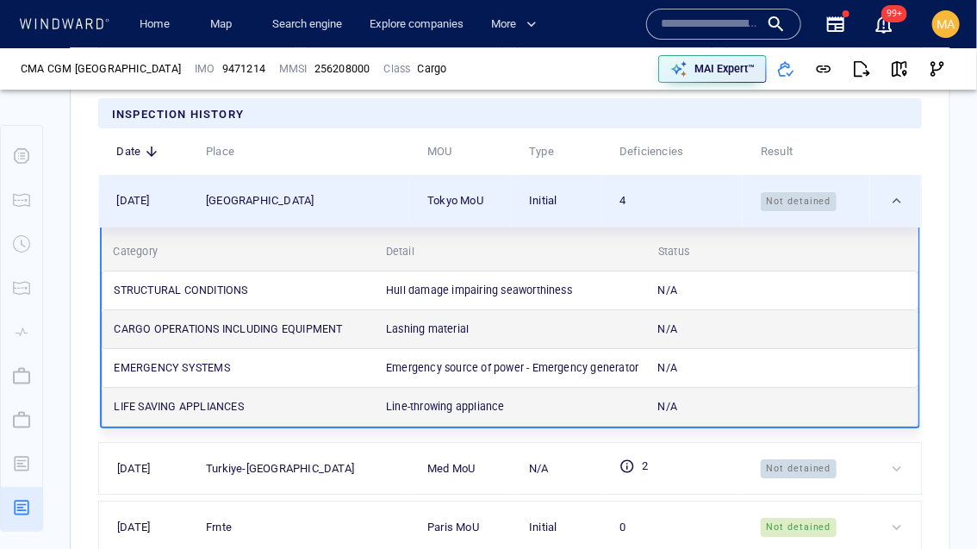
scroll to position [4220, 0]
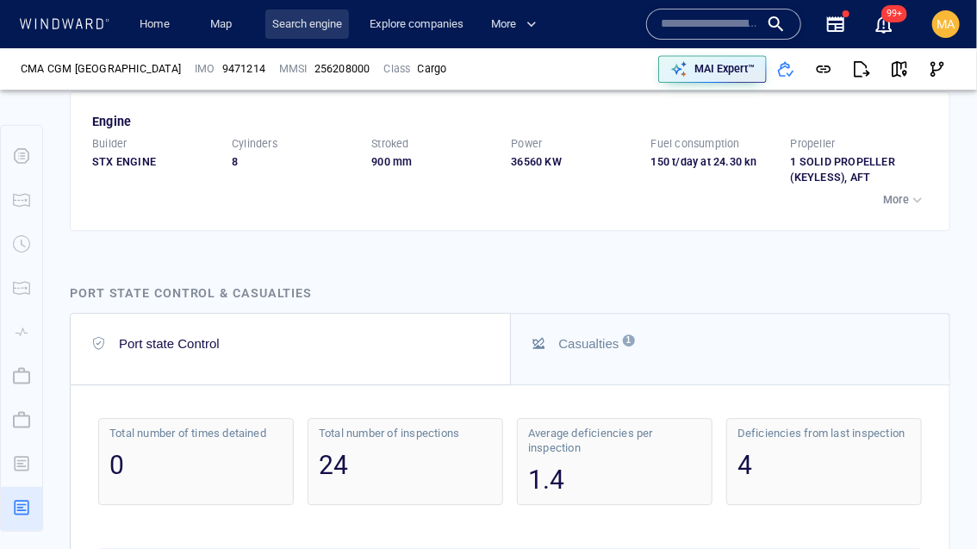
click at [298, 20] on link "Search engine" at bounding box center [307, 24] width 84 height 30
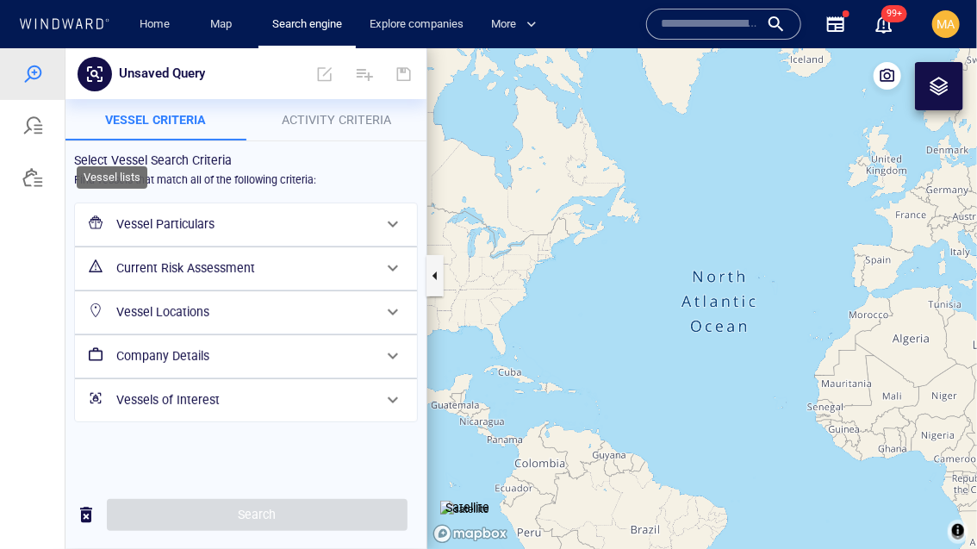
click at [40, 186] on div at bounding box center [32, 176] width 21 height 21
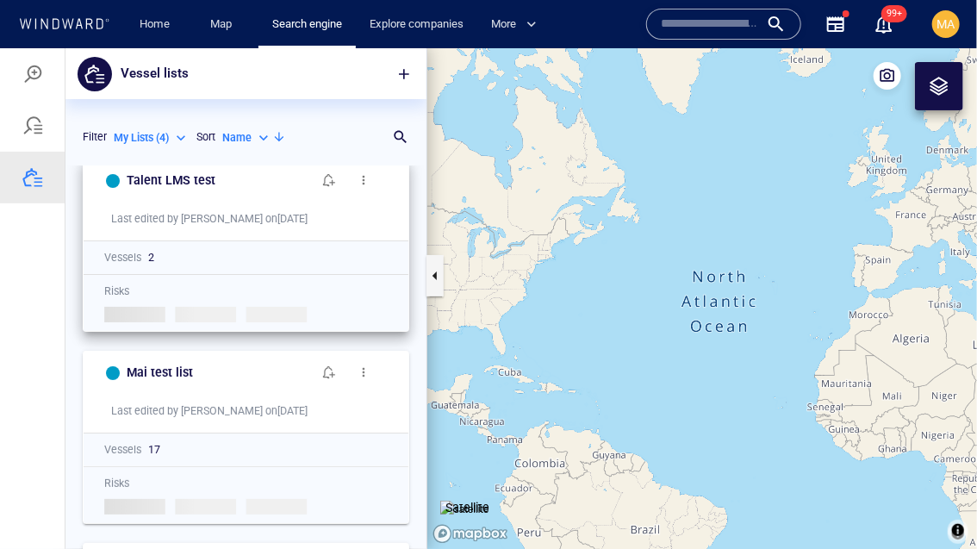
scroll to position [13, 0]
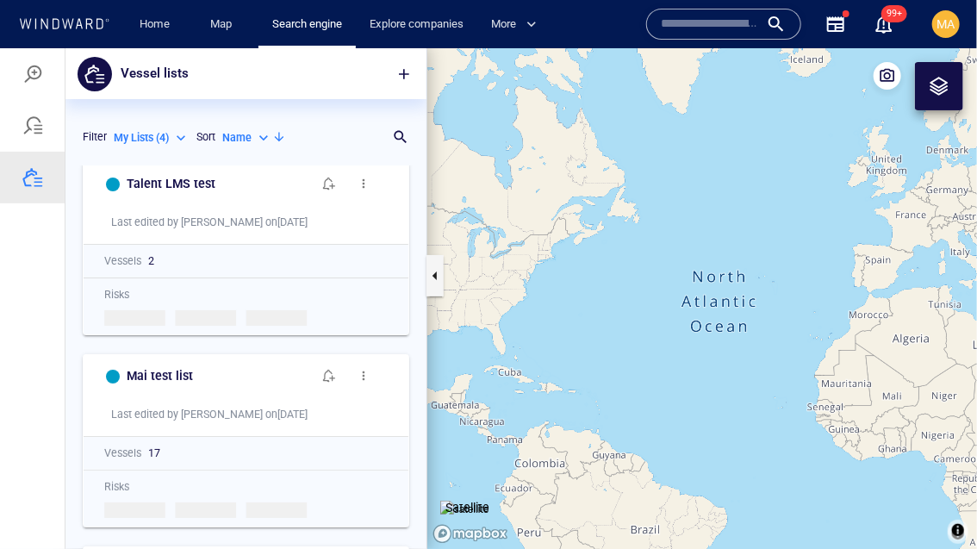
click at [171, 132] on div "My Lists ( 4 )" at bounding box center [152, 137] width 76 height 16
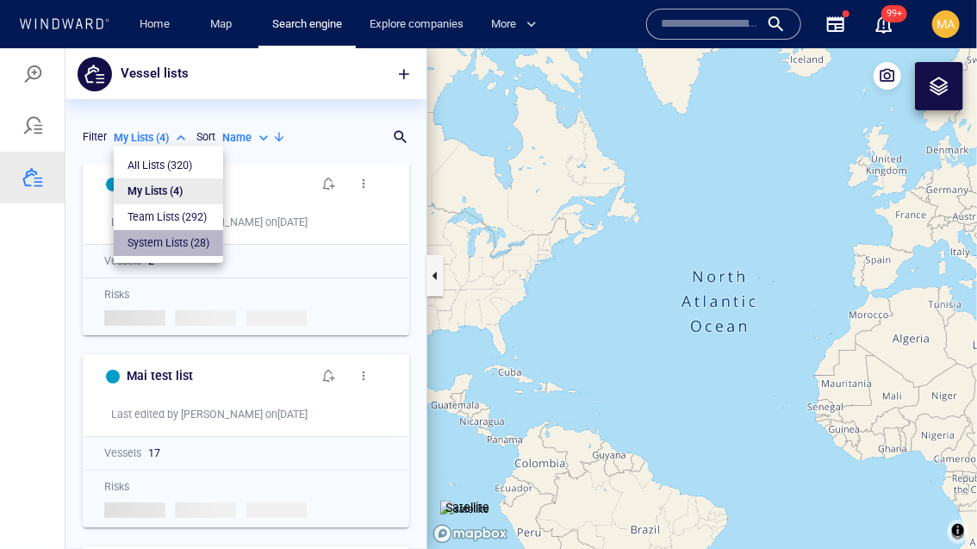
click at [158, 247] on p "System Lists ( 28 )" at bounding box center [168, 242] width 82 height 16
type input "**********"
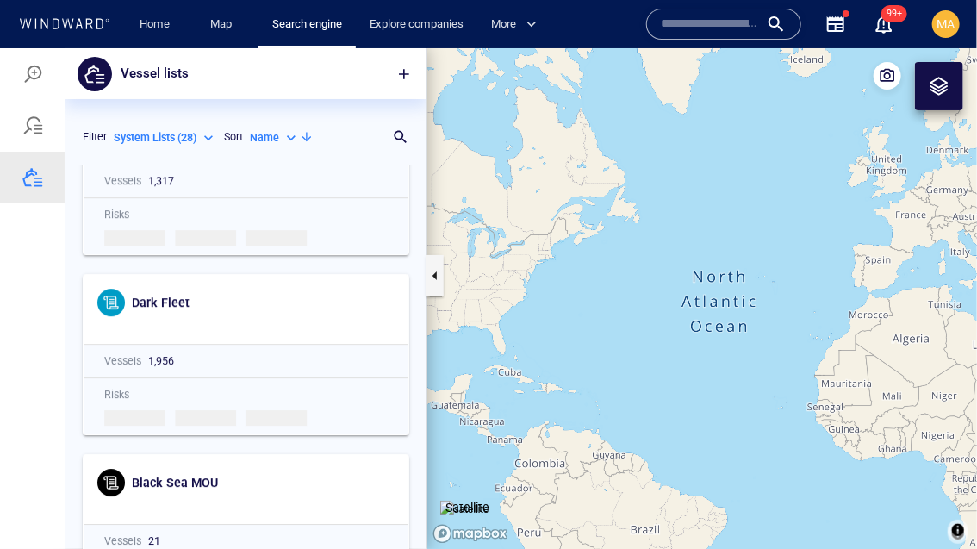
scroll to position [4379, 0]
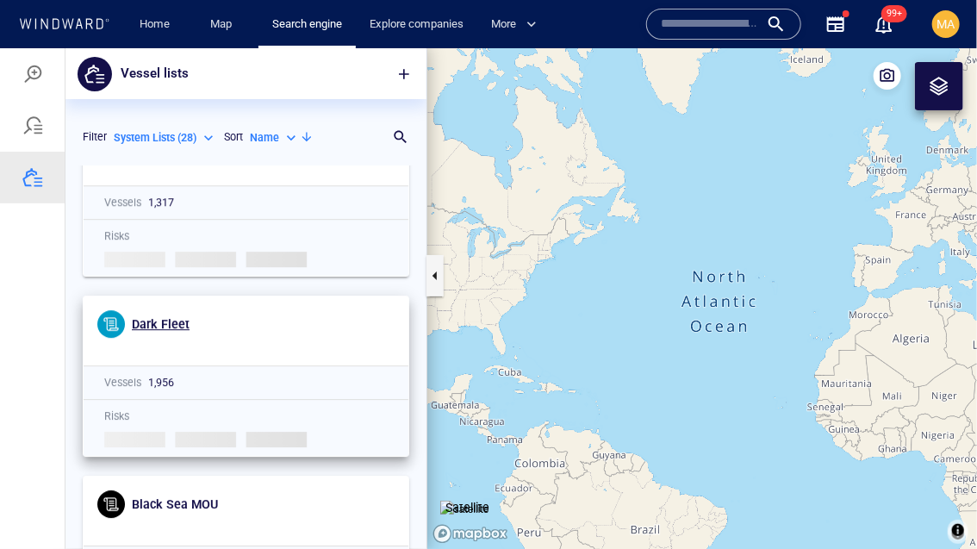
click at [156, 331] on h6 "Dark Fleet" at bounding box center [161, 324] width 58 height 22
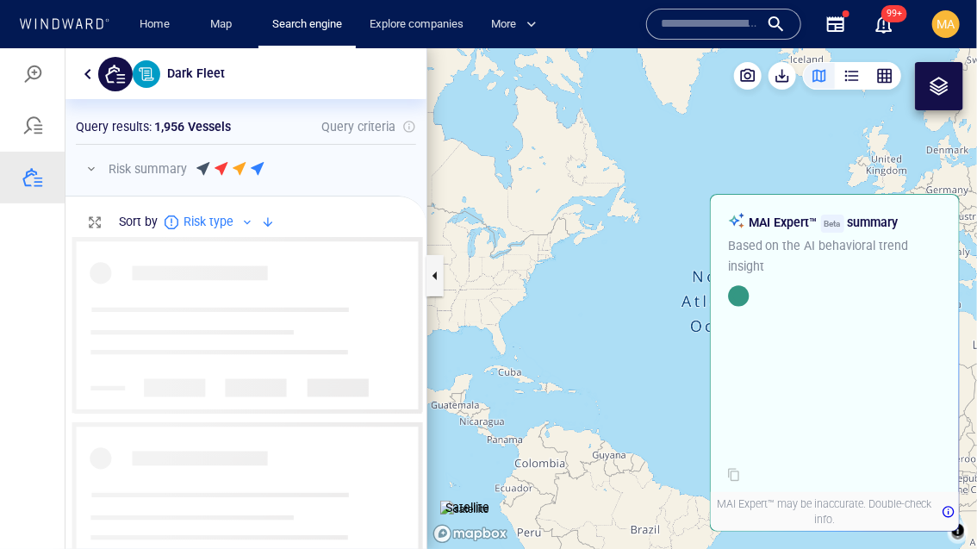
scroll to position [312, 361]
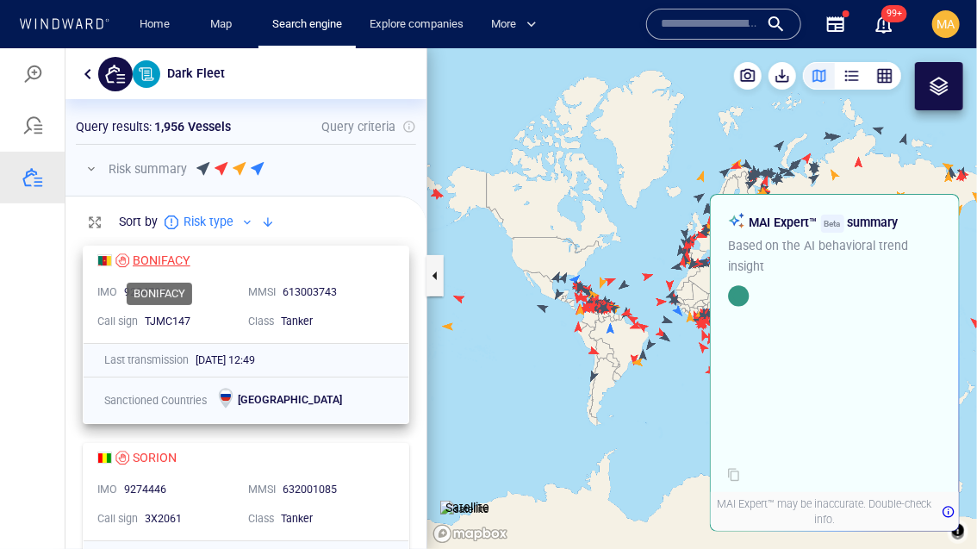
click at [159, 258] on div "BONIFACY" at bounding box center [162, 259] width 58 height 21
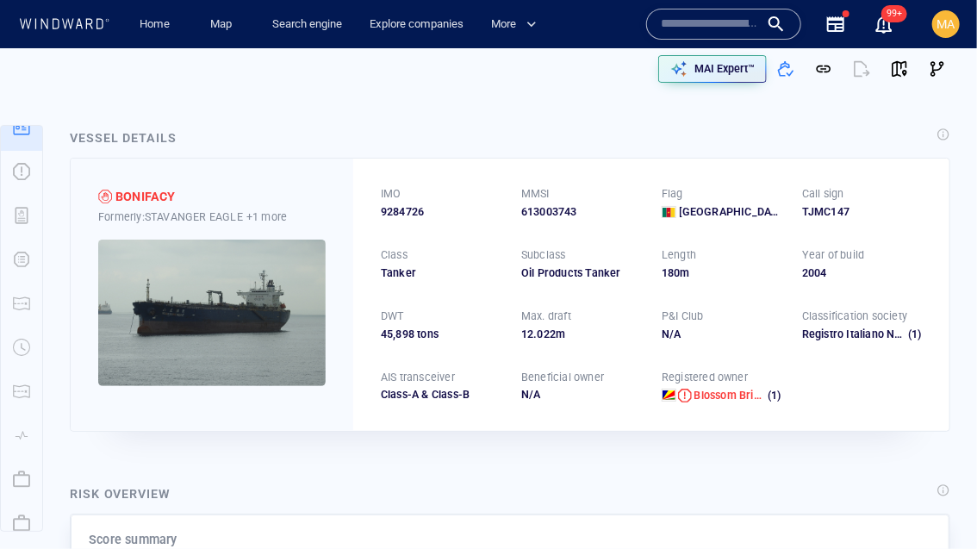
scroll to position [123, 0]
click at [20, 512] on div "button" at bounding box center [21, 509] width 31 height 34
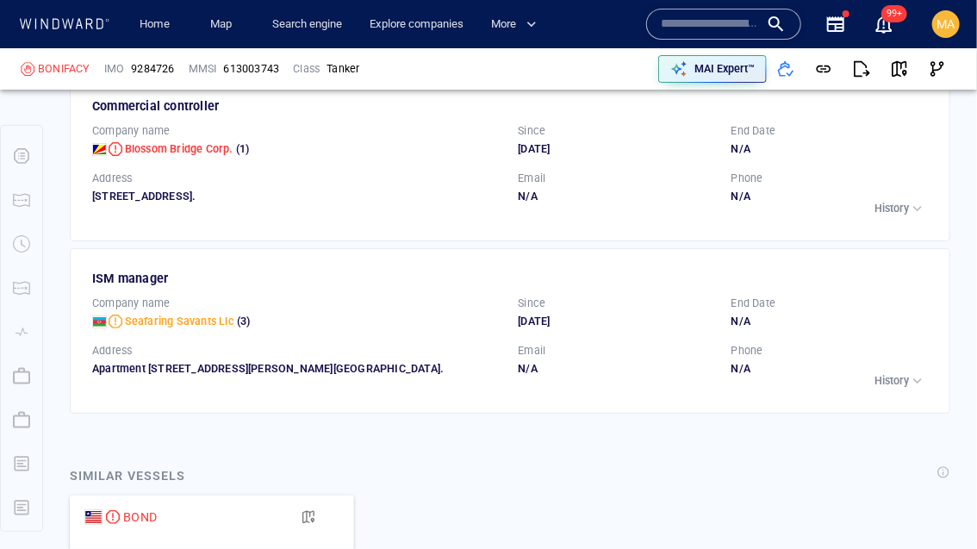
scroll to position [5372, 0]
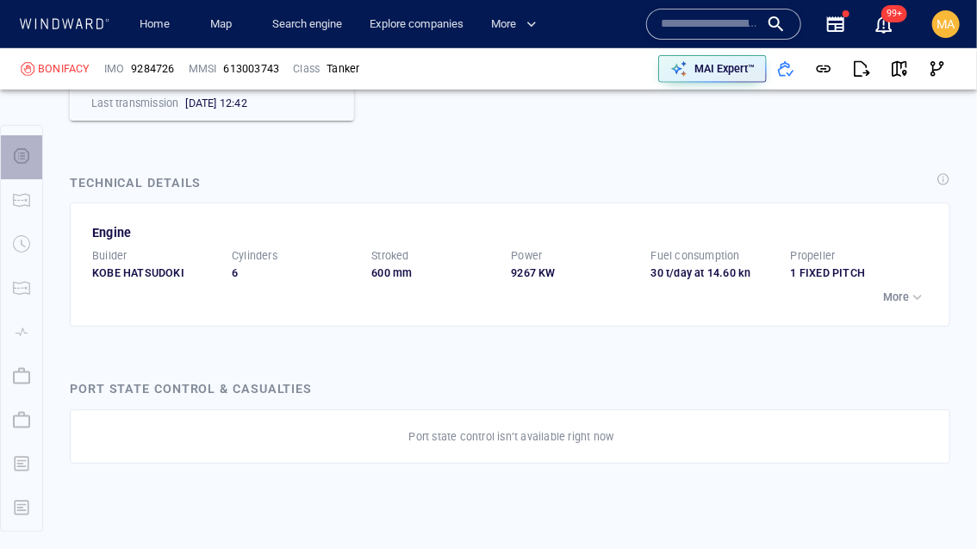
click at [22, 144] on div "button" at bounding box center [21, 157] width 31 height 34
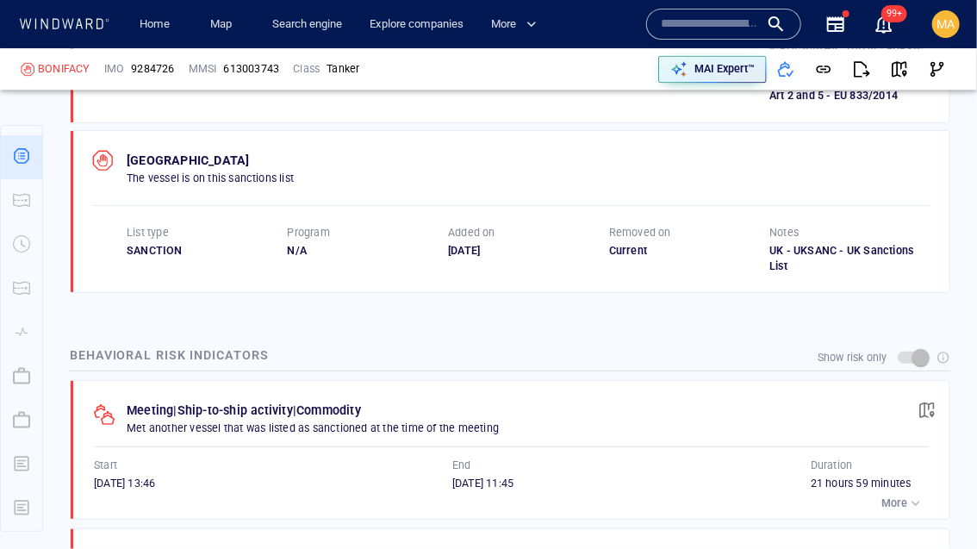
scroll to position [1452, 0]
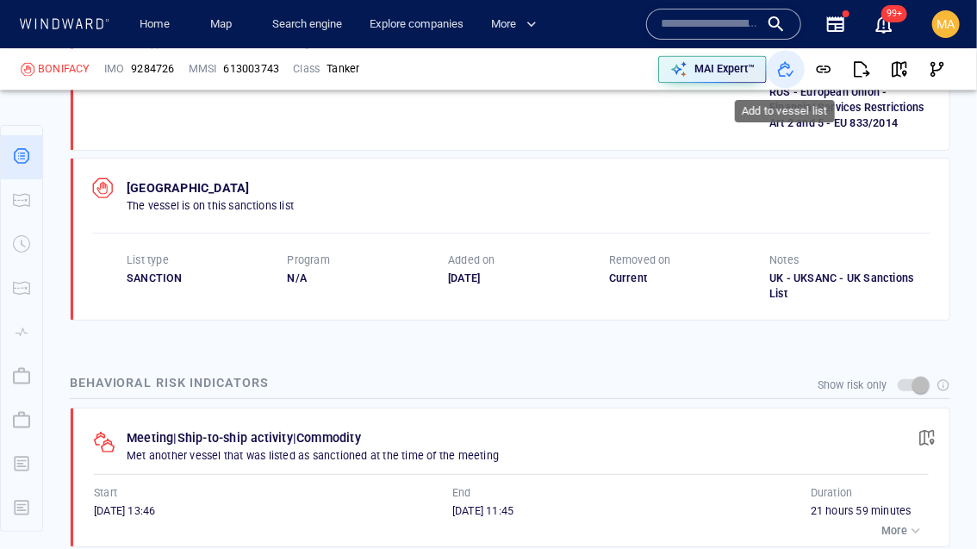
click at [784, 68] on span "button" at bounding box center [785, 68] width 17 height 17
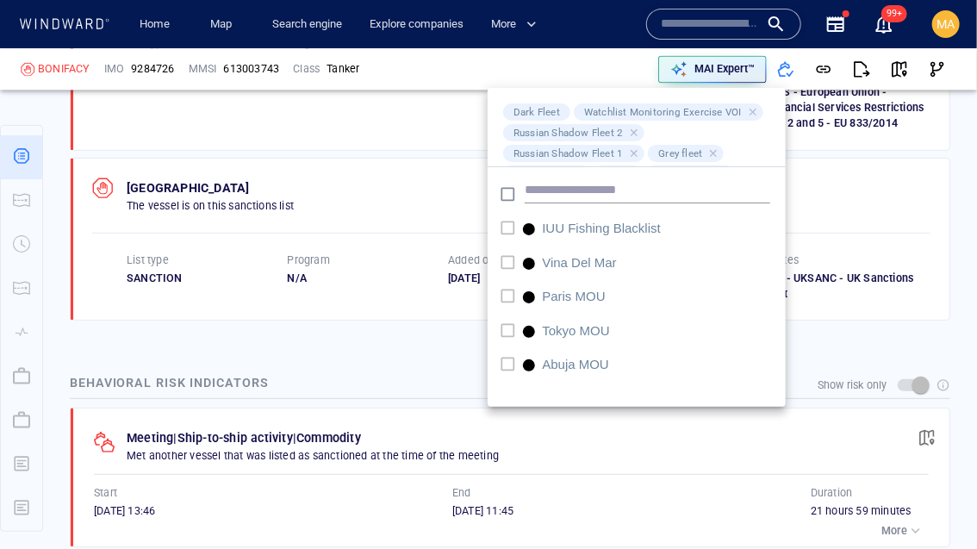
click at [399, 140] on div at bounding box center [488, 274] width 977 height 549
